Goal: Information Seeking & Learning: Learn about a topic

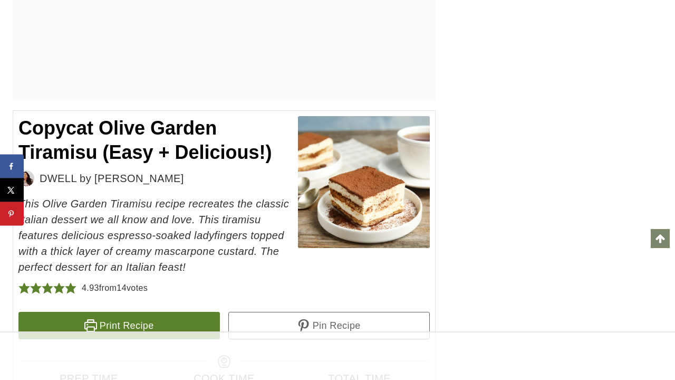
scroll to position [5200, 0]
